Goal: Task Accomplishment & Management: Manage account settings

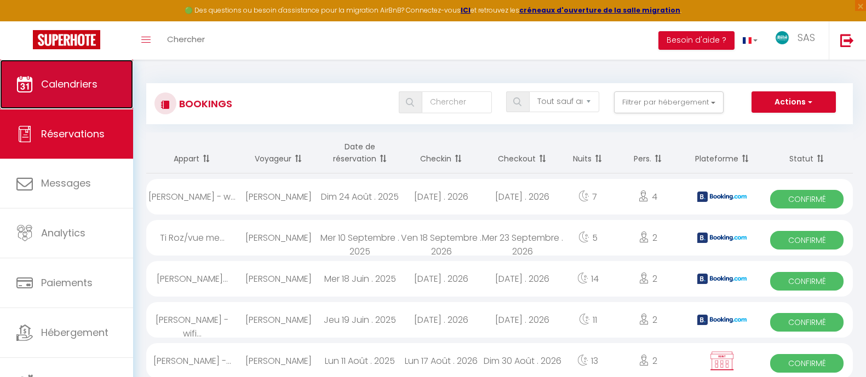
click at [88, 77] on span "Calendriers" at bounding box center [69, 84] width 56 height 14
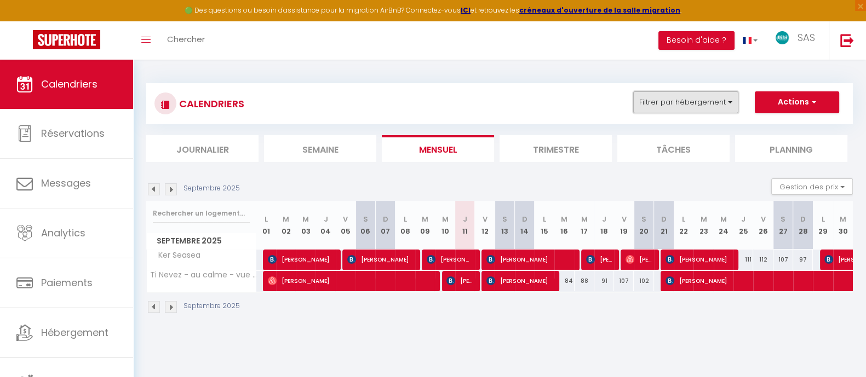
click at [706, 96] on button "Filtrer par hébergement" at bounding box center [685, 102] width 105 height 22
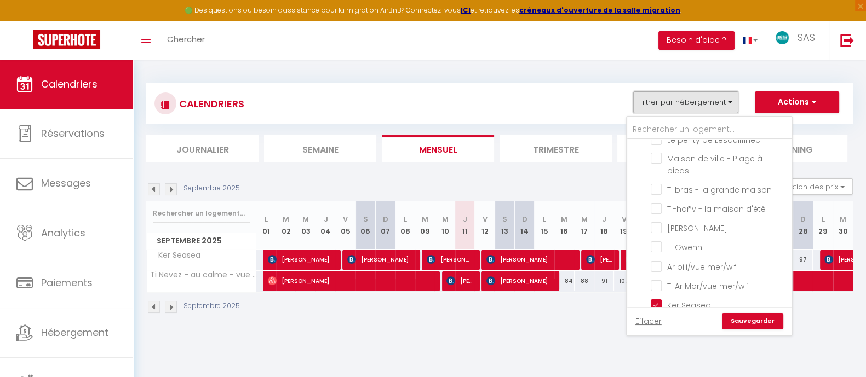
scroll to position [1063, 0]
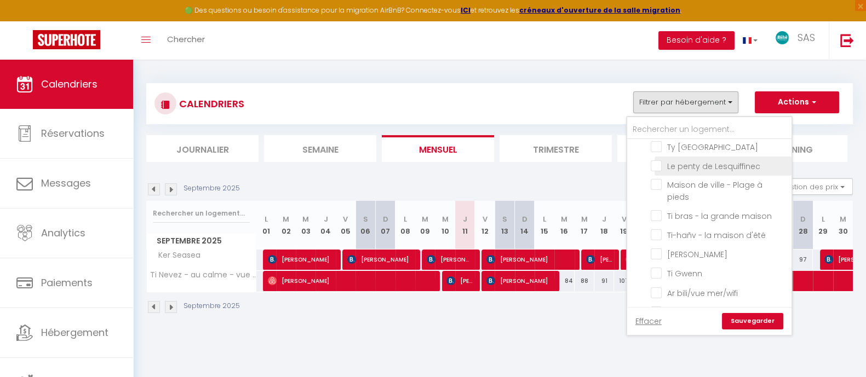
click at [738, 171] on input "Le penty de Lesquiffinec" at bounding box center [718, 165] width 137 height 11
checkbox input "true"
checkbox input "false"
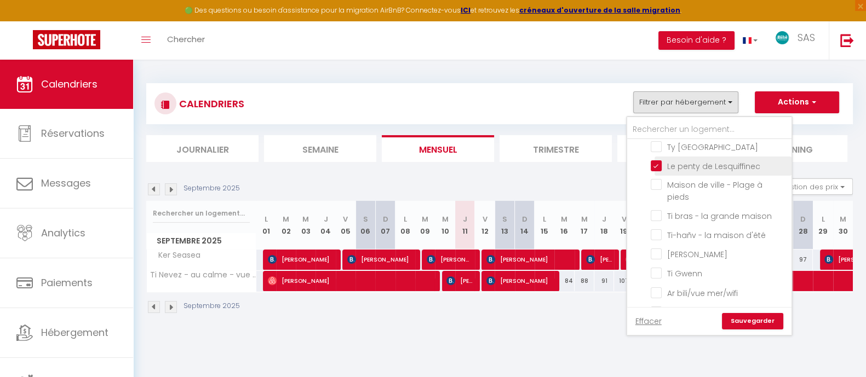
checkbox input "false"
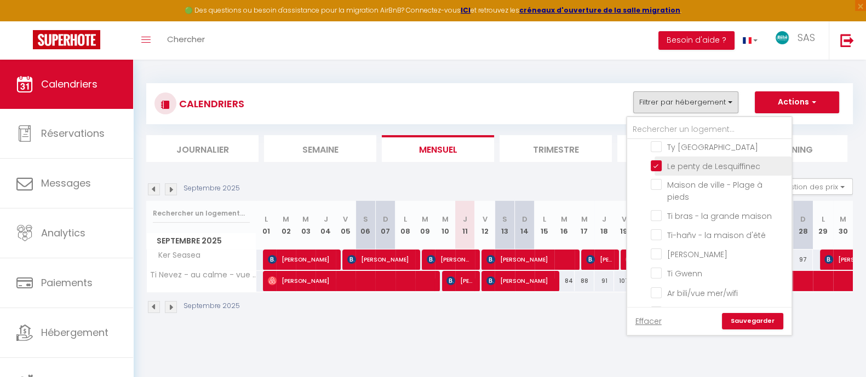
checkbox input "false"
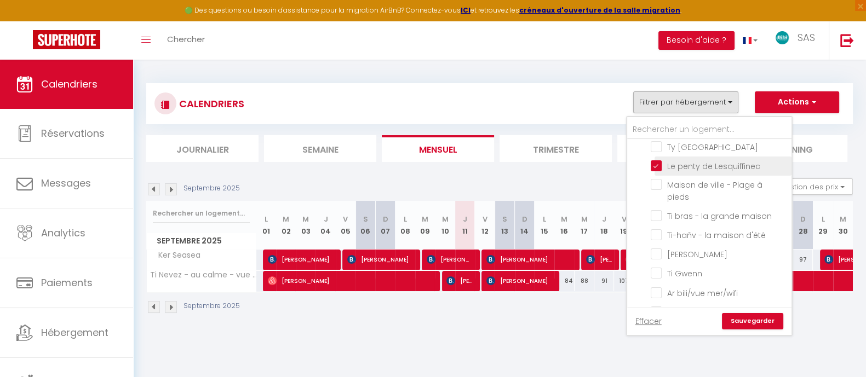
checkbox input "false"
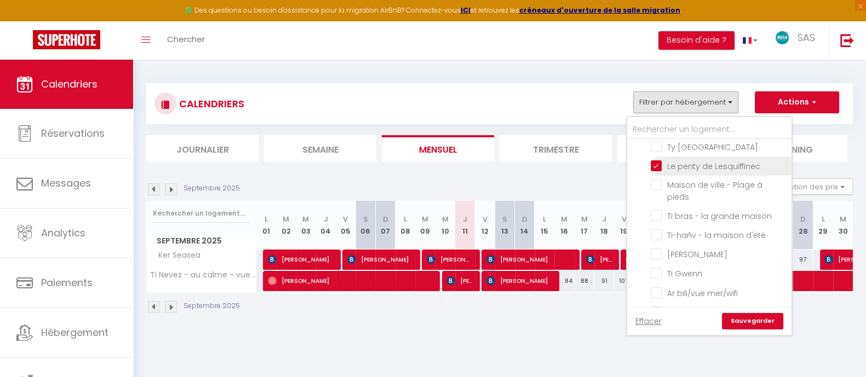
checkbox input "false"
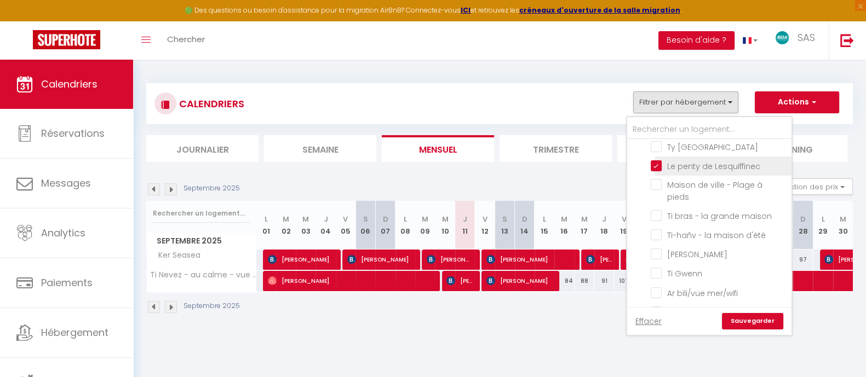
checkbox input "false"
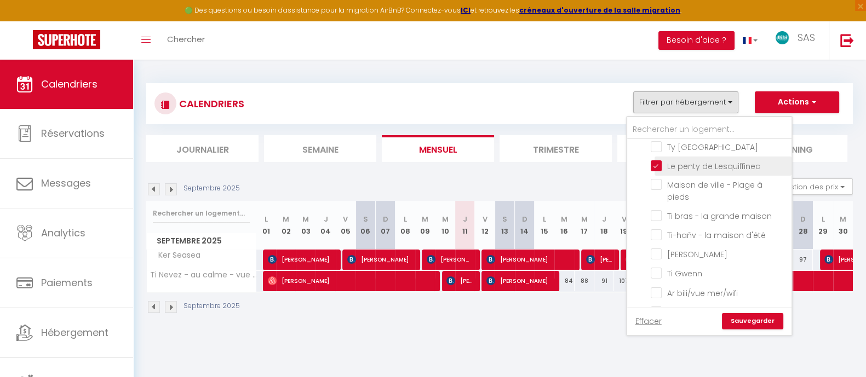
checkbox input "false"
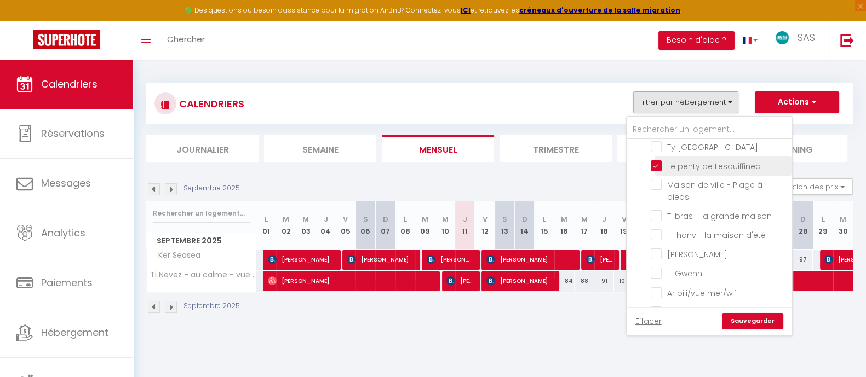
checkbox input "false"
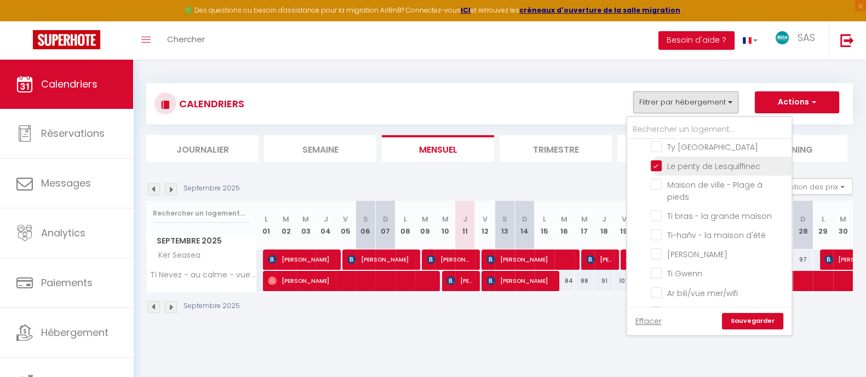
checkbox input "false"
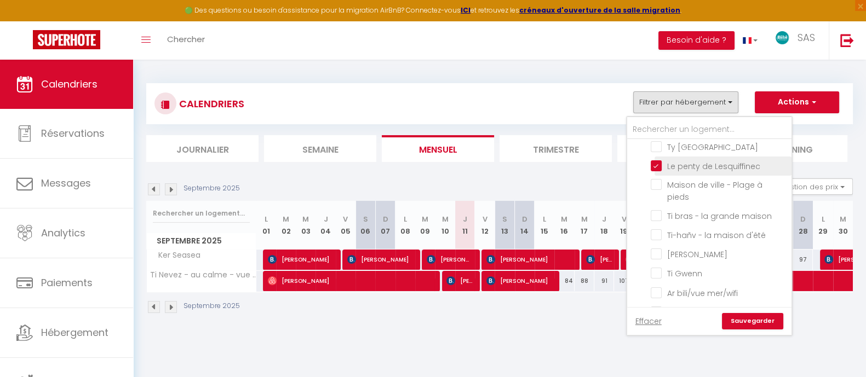
checkbox input "false"
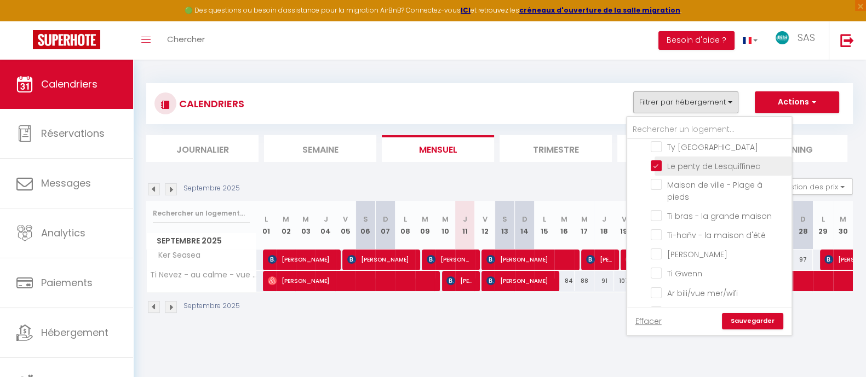
checkbox input "false"
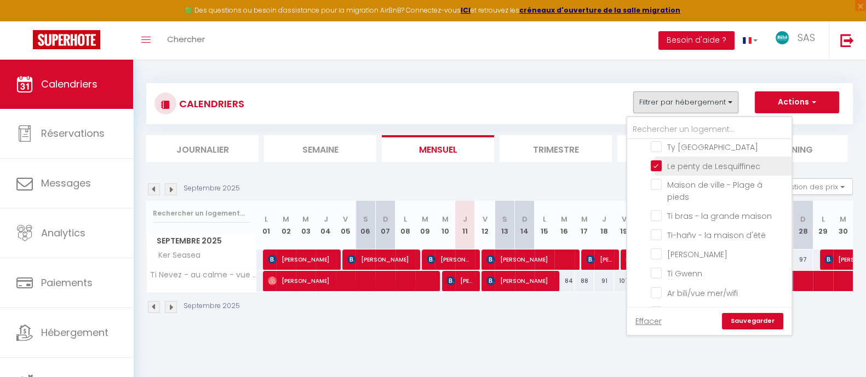
checkbox input "false"
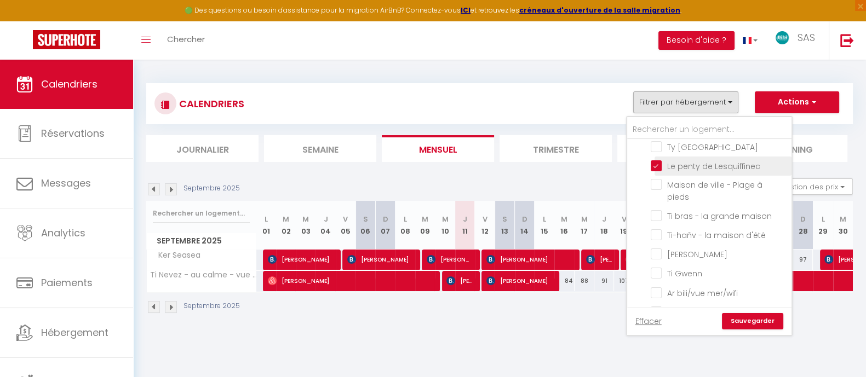
checkbox input "false"
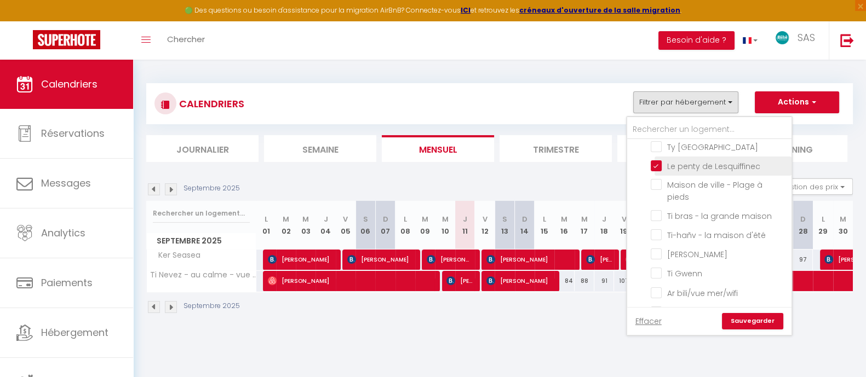
checkbox input "false"
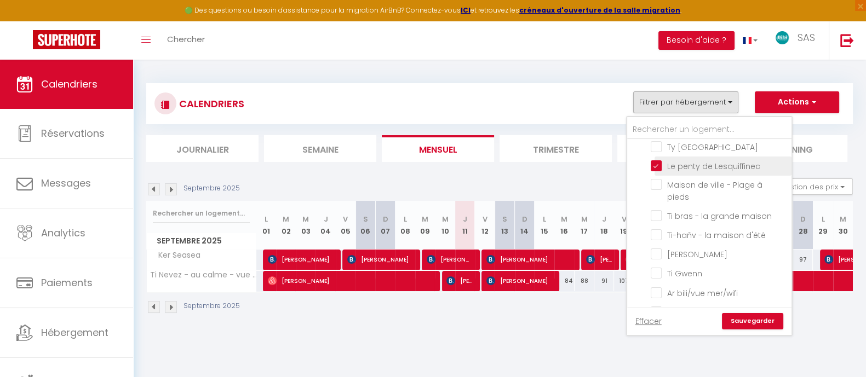
checkbox input "false"
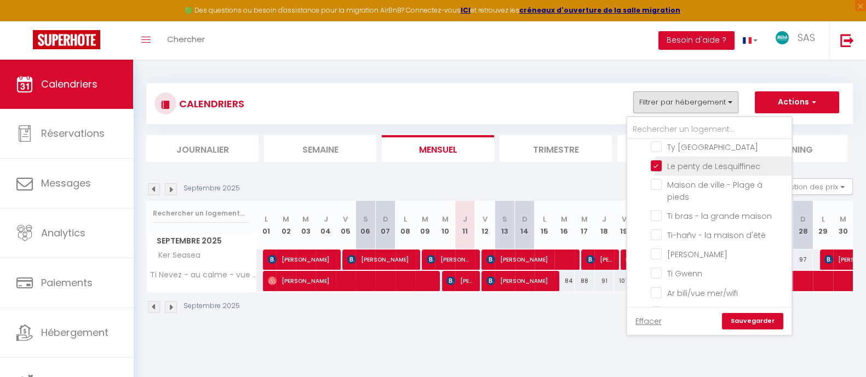
checkbox input "false"
click at [769, 314] on link "Sauvegarder" at bounding box center [752, 321] width 61 height 16
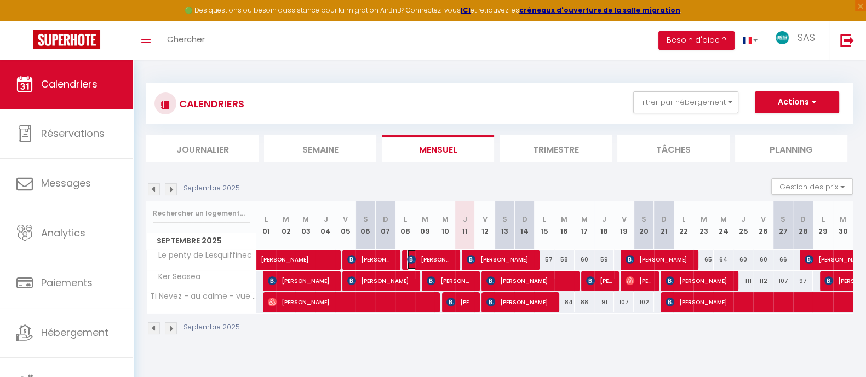
drag, startPoint x: 446, startPoint y: 253, endPoint x: 471, endPoint y: 252, distance: 25.2
click at [446, 253] on span "[PERSON_NAME]" at bounding box center [430, 259] width 46 height 21
select select "OK"
select select "0"
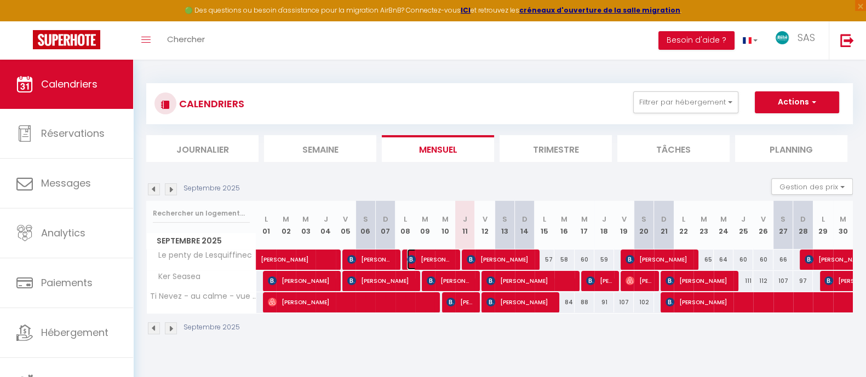
select select "0"
select select "1"
select select
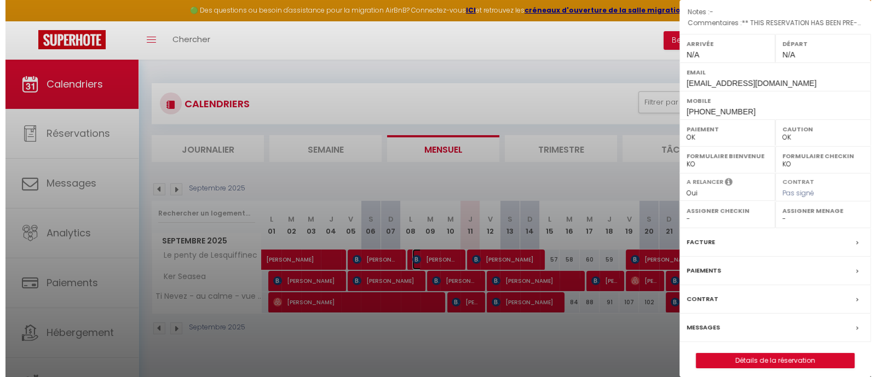
scroll to position [148, 0]
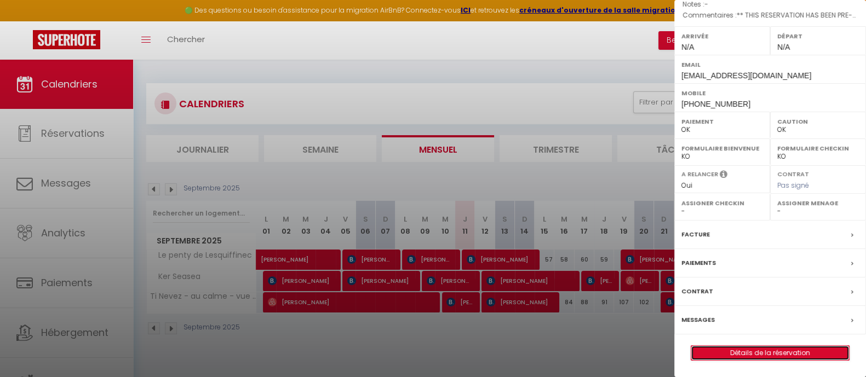
click at [751, 351] on link "Détails de la réservation" at bounding box center [770, 353] width 158 height 14
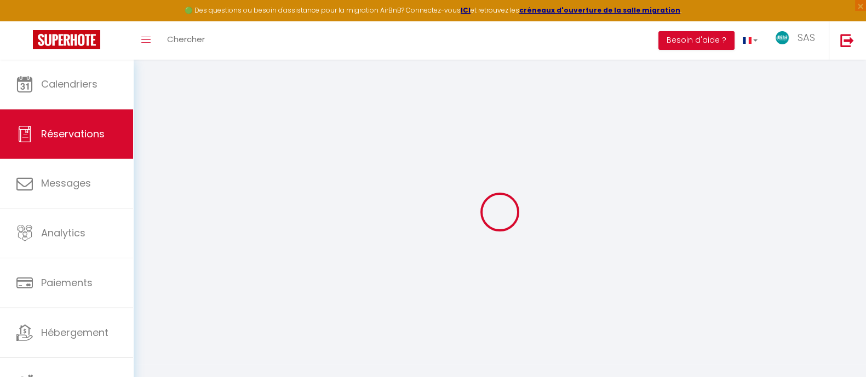
type input "[PERSON_NAME]"
type input "OSTACCHINI"
type input "[EMAIL_ADDRESS][DOMAIN_NAME]"
type input "[PHONE_NUMBER]"
type input "13014"
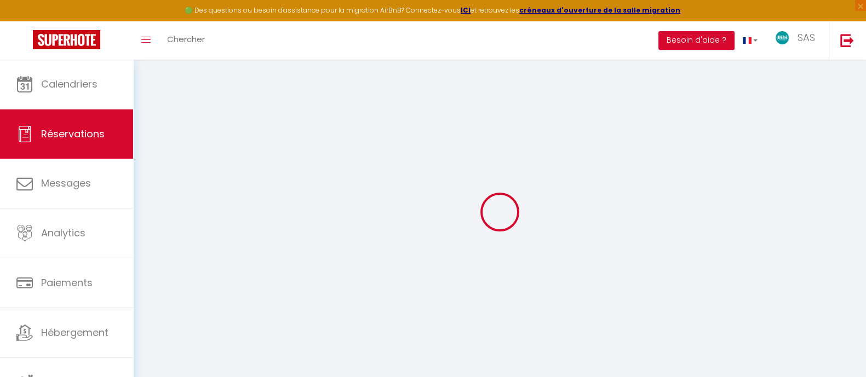
type input "[STREET_ADDRESS][PERSON_NAME]"
type input "[GEOGRAPHIC_DATA]"
select select "FR"
type input "43.06"
type input "4.24"
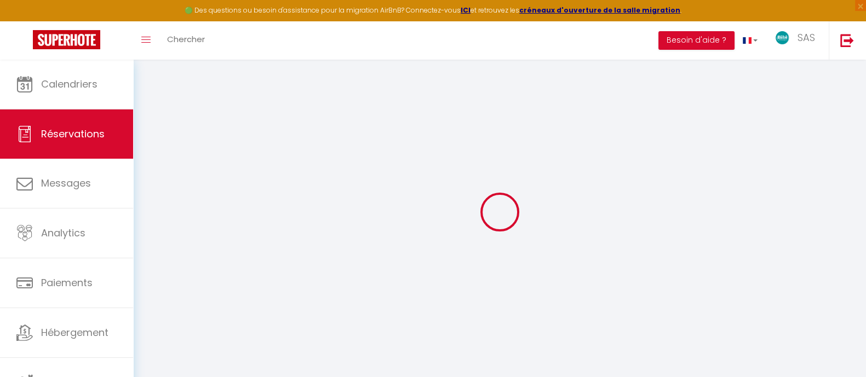
select select "14187"
select select "1"
select select
type input "4"
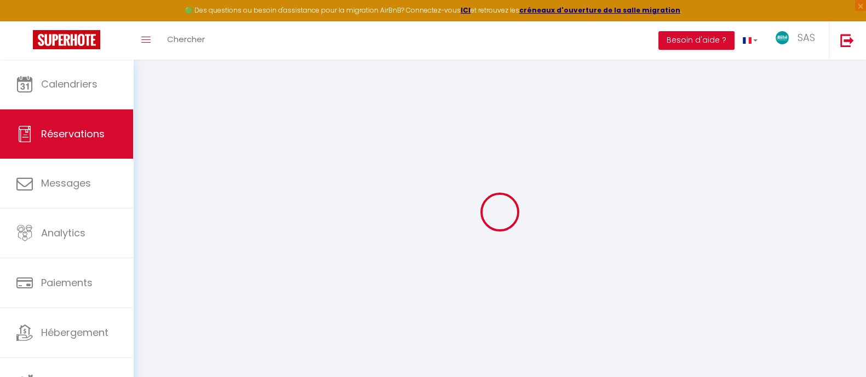
select select "12"
select select "15"
type input "287.1"
checkbox input "false"
type input "0"
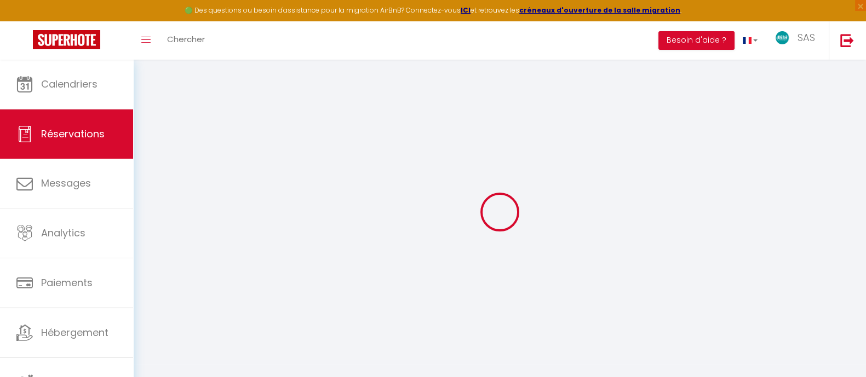
select select "2"
type input "0"
select select
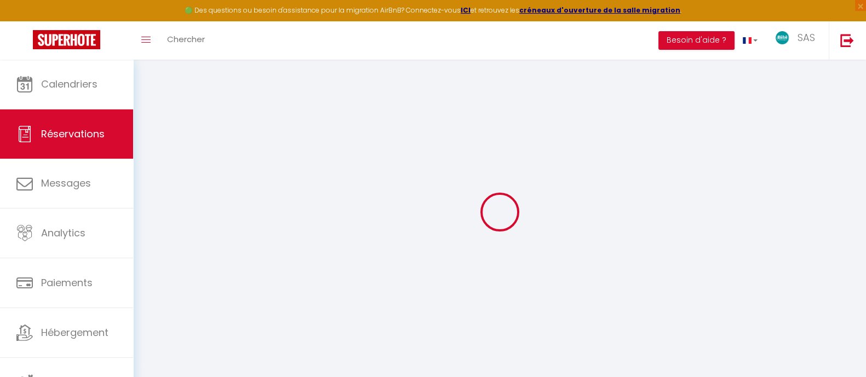
select select
checkbox input "false"
select select
checkbox input "false"
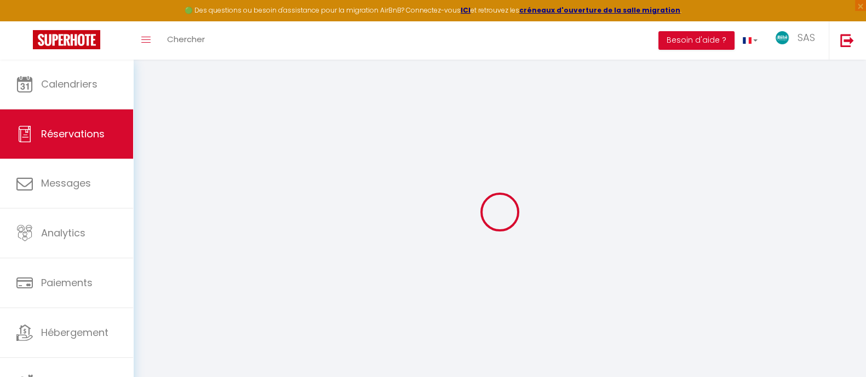
select select
checkbox input "false"
type textarea "** THIS RESERVATION HAS BEEN PRE-PAID ** BOOKING NOTE : Payment charge is EUR 4…"
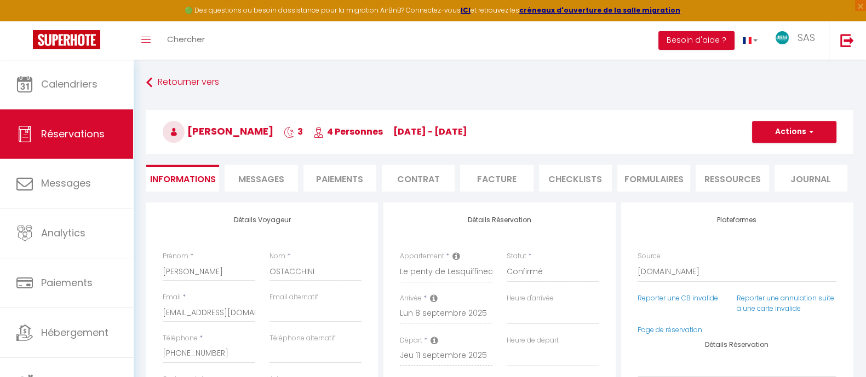
type input "15.79"
select select
checkbox input "false"
select select
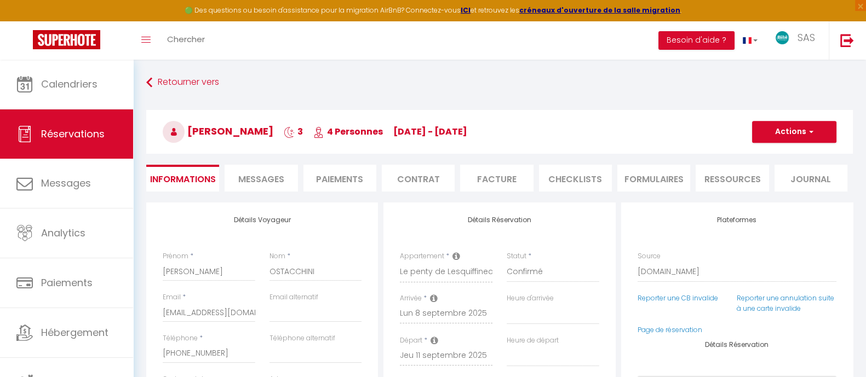
select select
click at [801, 138] on button "Actions" at bounding box center [794, 132] width 84 height 22
click at [350, 174] on li "Paiements" at bounding box center [339, 178] width 73 height 27
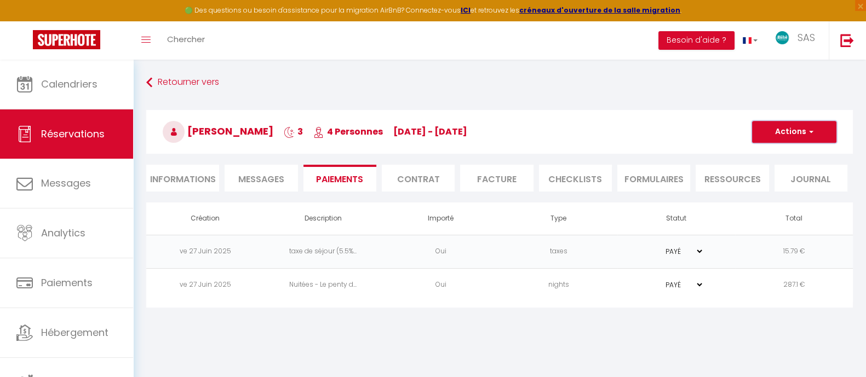
click at [804, 132] on button "Actions" at bounding box center [794, 132] width 84 height 22
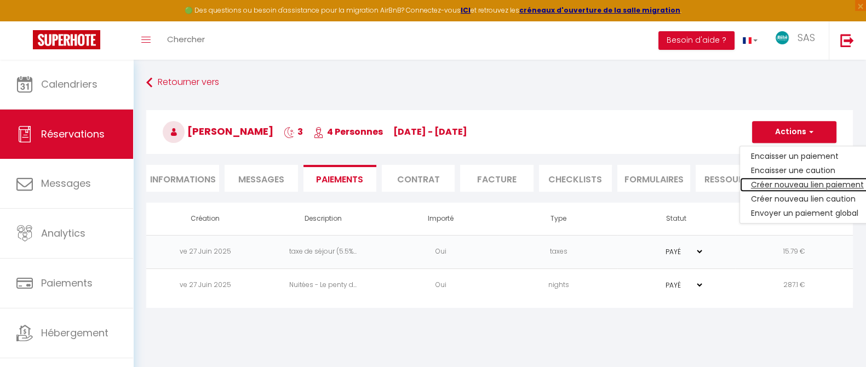
click at [796, 183] on link "Créer nouveau lien paiement" at bounding box center [807, 184] width 135 height 14
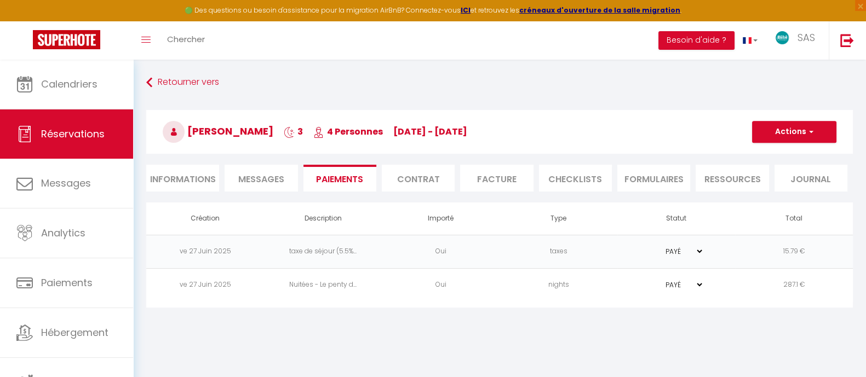
select select "nights"
type input "[EMAIL_ADDRESS][DOMAIN_NAME]"
select select "3061"
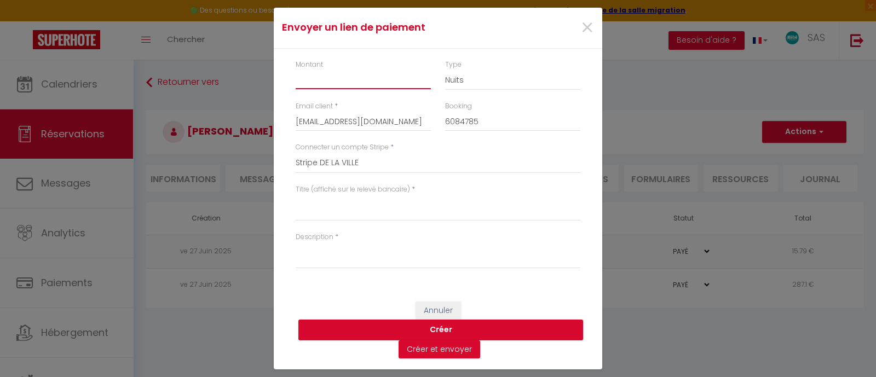
click at [321, 80] on input "Montant" at bounding box center [363, 80] width 135 height 20
type input "30"
click at [457, 83] on select "Nuits Frais de ménage Taxe de séjour [GEOGRAPHIC_DATA]" at bounding box center [512, 80] width 135 height 21
select select "cleaning"
click at [445, 70] on select "Nuits Frais de ménage Taxe de séjour [GEOGRAPHIC_DATA]" at bounding box center [512, 80] width 135 height 21
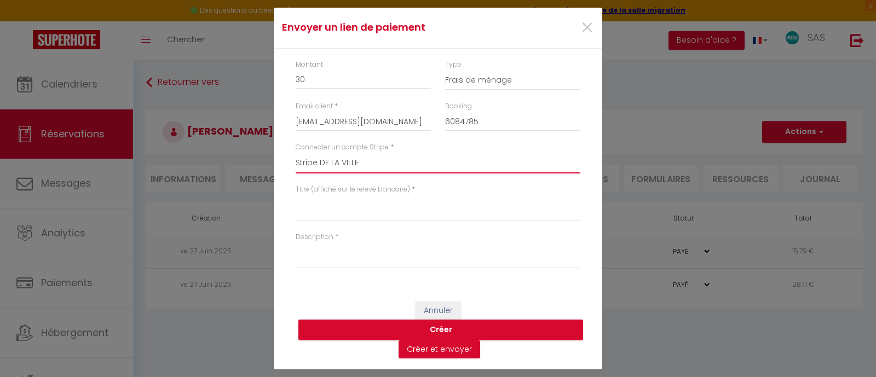
click at [330, 161] on select "Hellobibi superhote Stripe [PERSON_NAME] Stripe [PERSON_NAME] Stripe [PERSON_NA…" at bounding box center [438, 163] width 285 height 21
select select "6313"
click at [296, 153] on select "Hellobibi superhote Stripe [PERSON_NAME] Stripe [PERSON_NAME] Stripe [PERSON_NA…" at bounding box center [438, 163] width 285 height 21
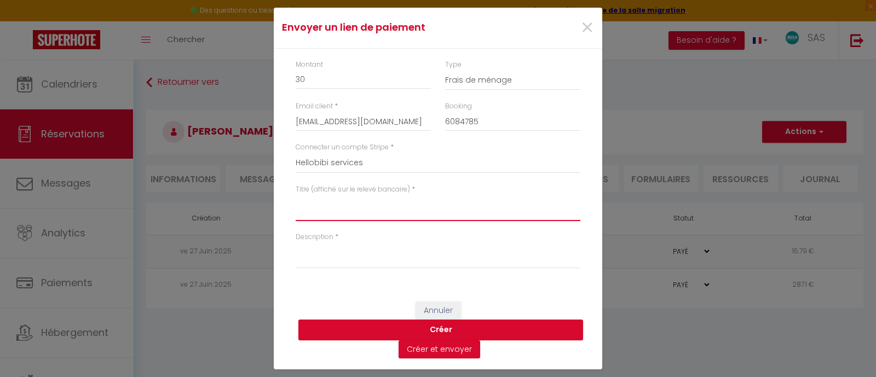
click at [389, 211] on textarea "Titre (affiché sur le relevé bancaire)" at bounding box center [438, 208] width 285 height 26
type textarea "Bibi services"
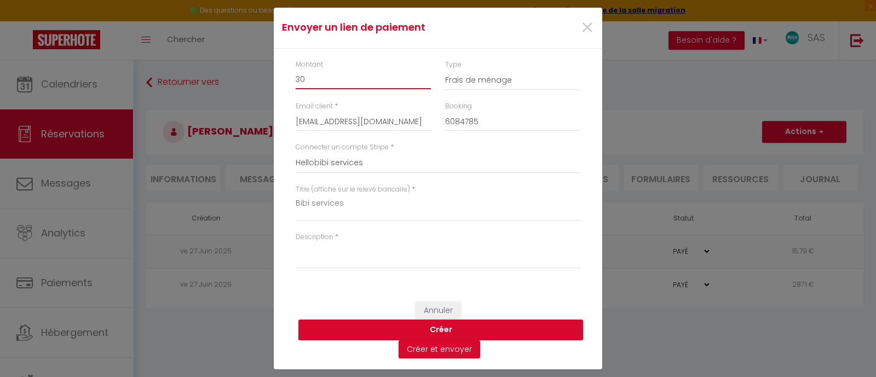
click at [365, 74] on input "30" at bounding box center [363, 80] width 135 height 20
click at [366, 75] on input "30" at bounding box center [363, 80] width 135 height 20
type input "25"
click at [337, 256] on textarea "Description" at bounding box center [438, 256] width 285 height 26
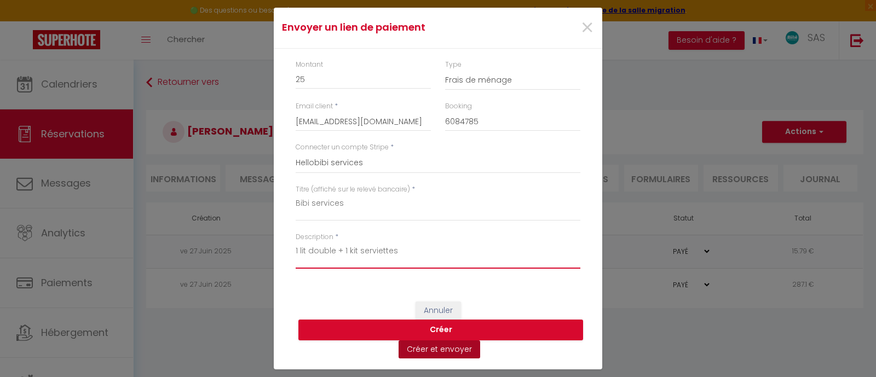
type textarea "1 lit double + 1 kit serviettes"
click at [439, 355] on button "Créer et envoyer" at bounding box center [440, 350] width 82 height 19
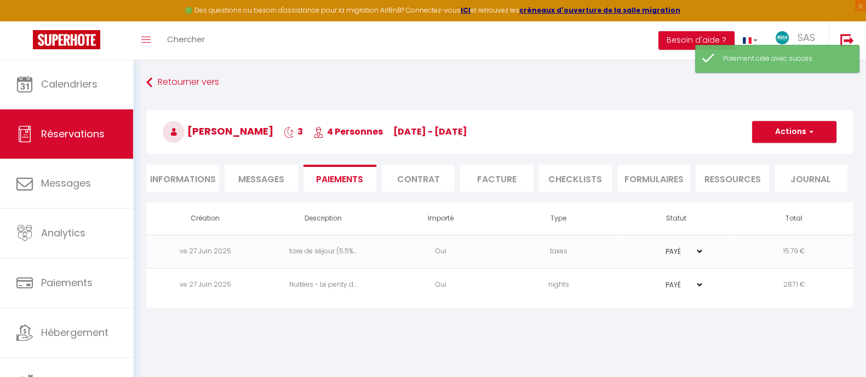
select select "fr"
type input "[EMAIL_ADDRESS][DOMAIN_NAME]"
type input "Demande de paiement"
type textarea "Bonjour [PERSON_NAME], Nous avons bien reçu votre demande de 1 lit double + 1 k…"
select select "0"
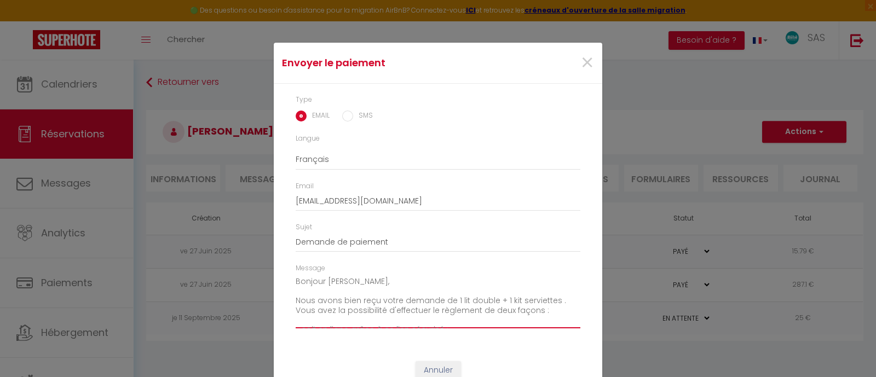
drag, startPoint x: 290, startPoint y: 297, endPoint x: 378, endPoint y: 312, distance: 88.8
click at [379, 312] on textarea "Bonjour [PERSON_NAME], Nous avons bien reçu votre demande de 1 lit double + 1 k…" at bounding box center [438, 300] width 285 height 55
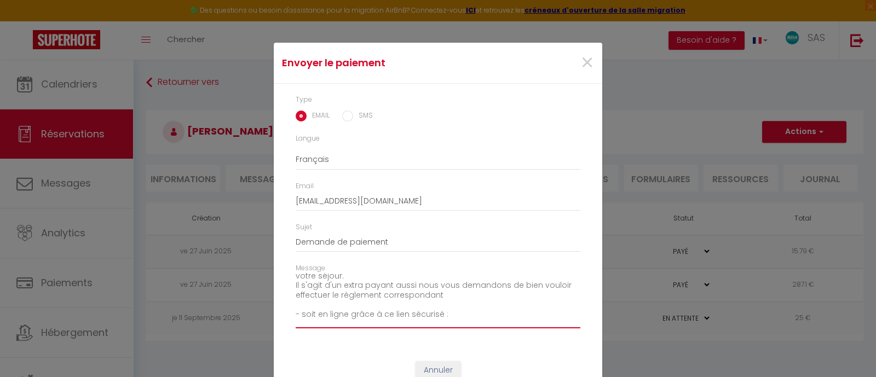
scroll to position [53, 0]
drag, startPoint x: 344, startPoint y: 312, endPoint x: 294, endPoint y: 309, distance: 49.9
click at [296, 309] on textarea "Bonjour [PERSON_NAME], Nous espérons que vous allez bien et que vous avez appré…" at bounding box center [438, 300] width 285 height 55
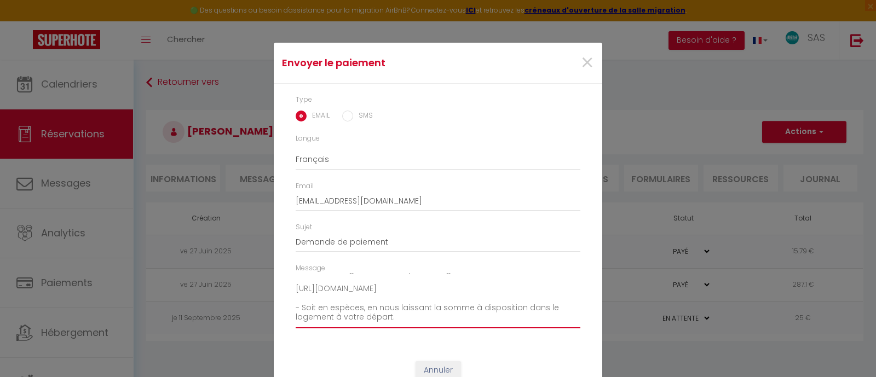
scroll to position [80, 0]
click at [453, 308] on textarea "Bonjour [PERSON_NAME], Nous espérons que vous allez bien et que vous avez appré…" at bounding box center [438, 300] width 285 height 55
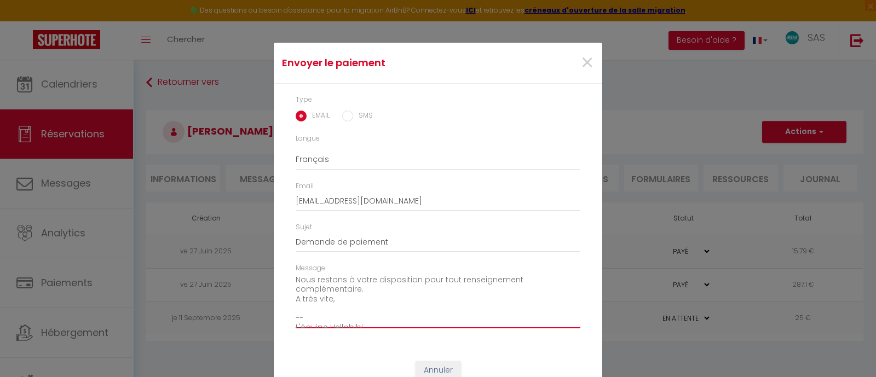
scroll to position [114, 0]
click at [347, 318] on textarea "Bonjour [PERSON_NAME], Nous espérons que vous allez bien et que vous avez appré…" at bounding box center [438, 300] width 285 height 55
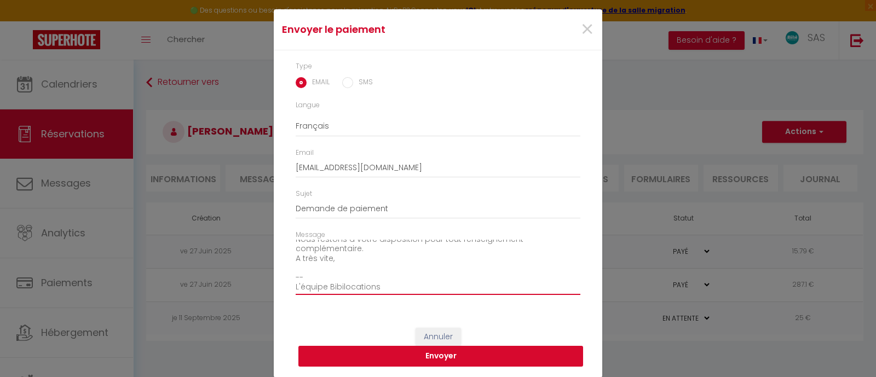
type textarea "Bonjour [PERSON_NAME], Nous espérons que vous allez bien et que vous avez appré…"
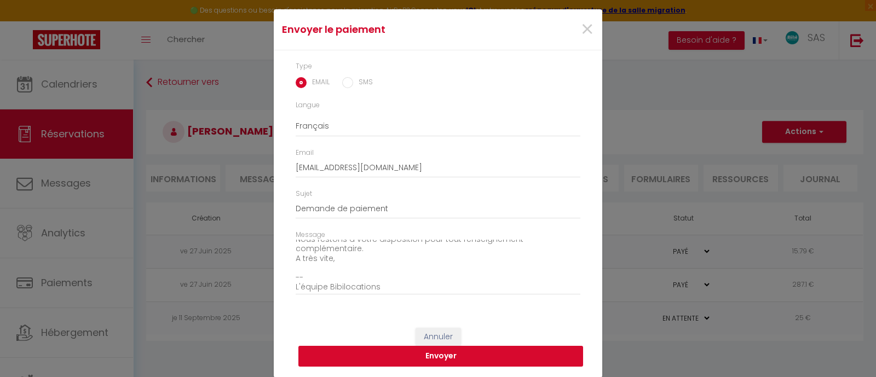
click at [449, 360] on button "Envoyer" at bounding box center [440, 356] width 285 height 21
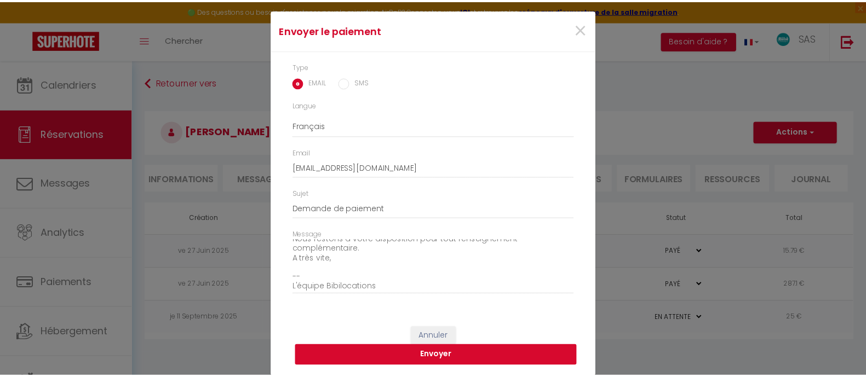
scroll to position [20, 0]
